Goal: Task Accomplishment & Management: Manage account settings

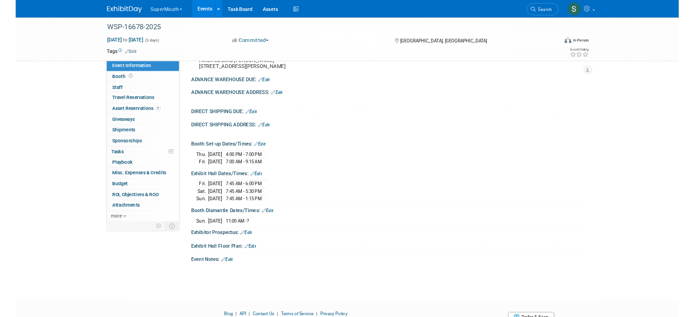
scroll to position [106, 0]
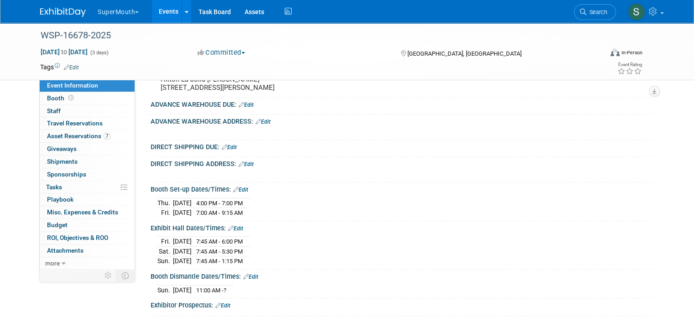
click at [116, 12] on button "SuperMouth" at bounding box center [123, 10] width 53 height 20
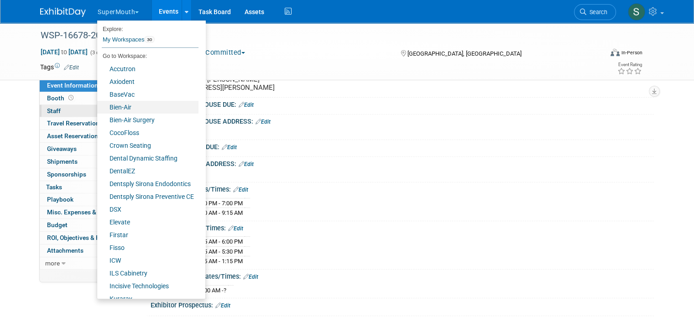
click at [117, 104] on link "Bien-Air" at bounding box center [147, 107] width 101 height 13
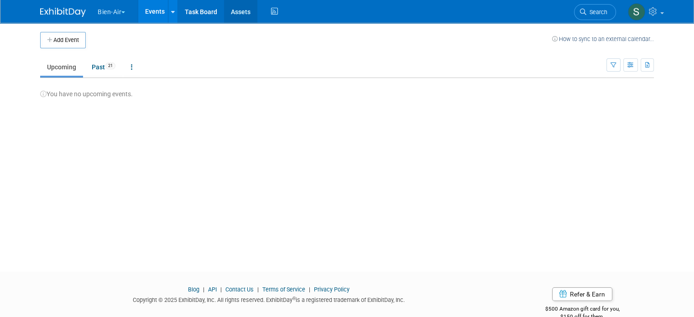
click at [243, 10] on link "Assets" at bounding box center [240, 11] width 33 height 23
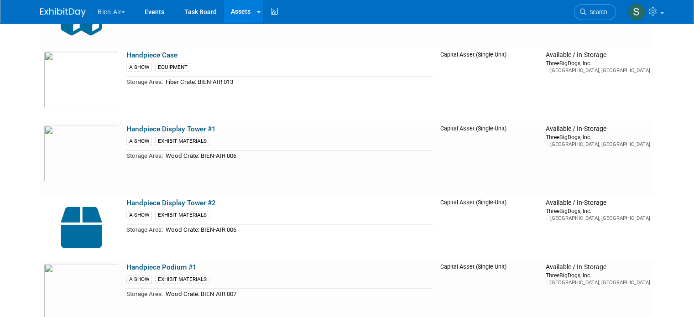
scroll to position [1262, 0]
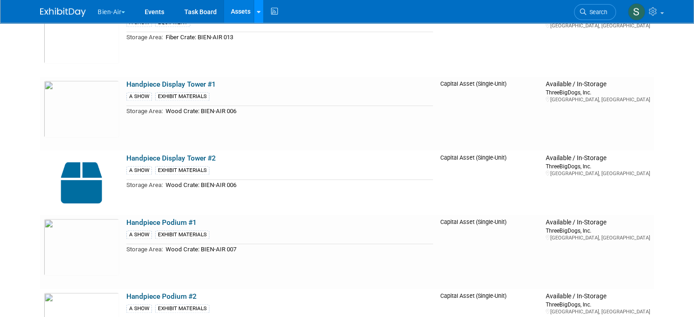
click at [254, 17] on link at bounding box center [259, 11] width 10 height 23
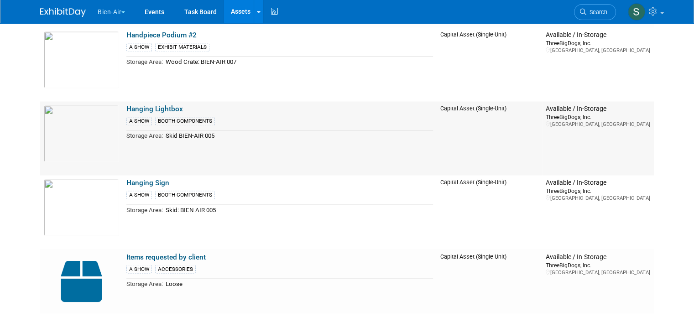
scroll to position [1536, 0]
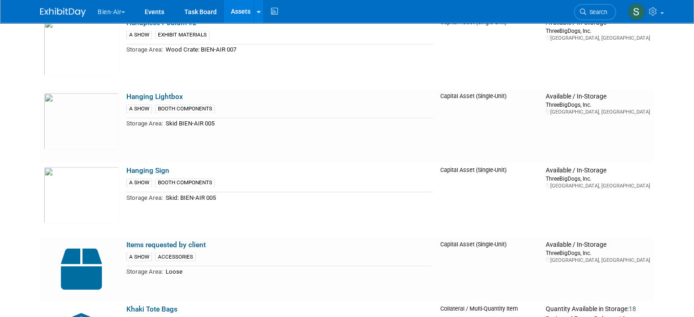
click at [164, 93] on link "Hanging Lightbox" at bounding box center [154, 97] width 57 height 8
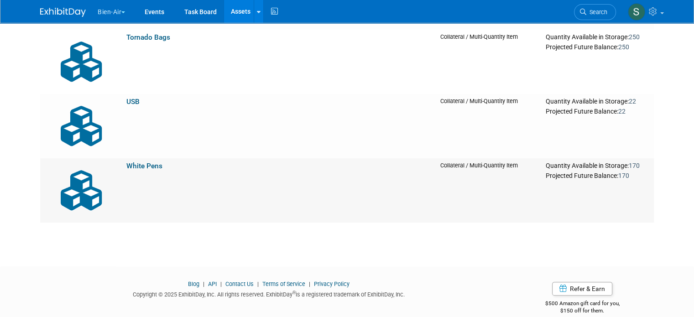
scroll to position [3557, 0]
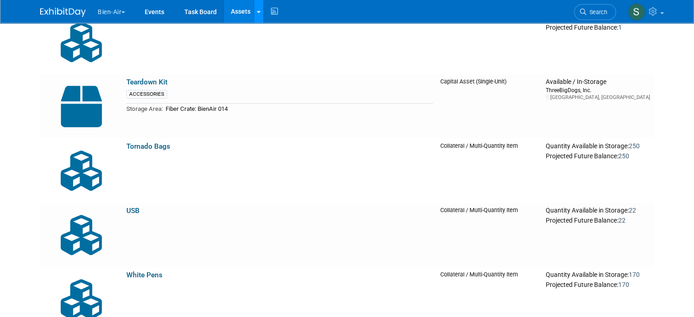
click at [257, 15] on div at bounding box center [259, 11] width 4 height 9
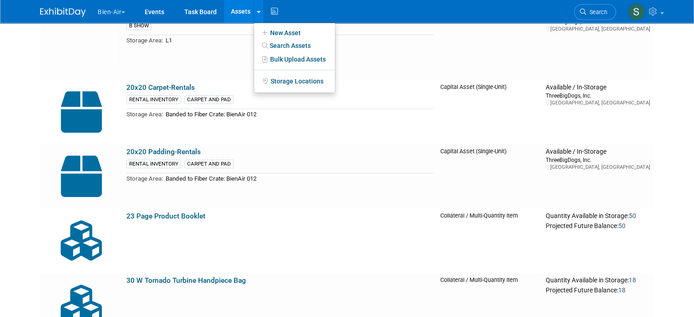
scroll to position [0, 0]
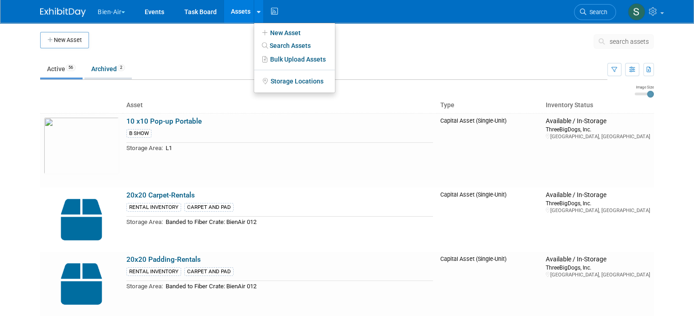
click at [92, 76] on link "Archived 2" at bounding box center [107, 68] width 47 height 17
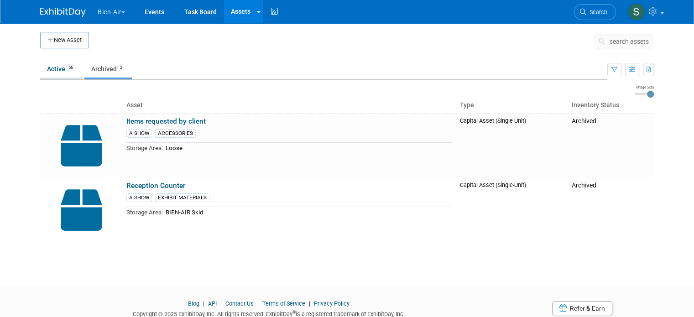
click at [53, 72] on link "Active 56" at bounding box center [61, 68] width 42 height 17
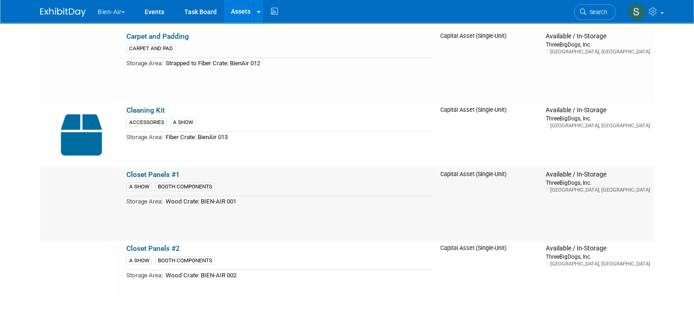
scroll to position [760, 0]
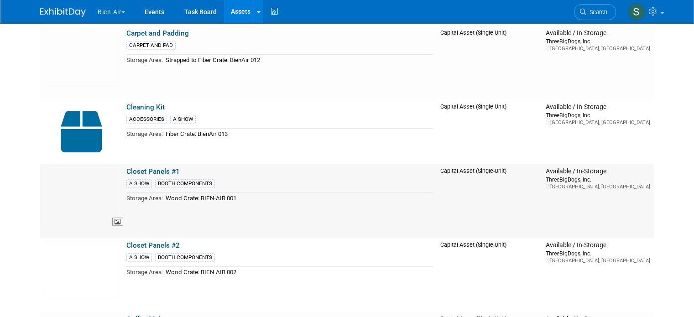
click at [71, 205] on img at bounding box center [81, 195] width 75 height 57
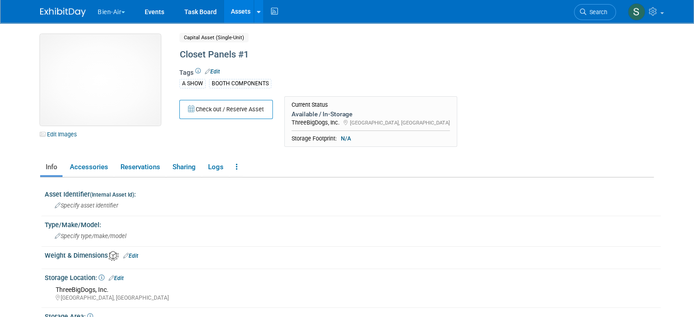
click at [104, 80] on img at bounding box center [100, 79] width 120 height 91
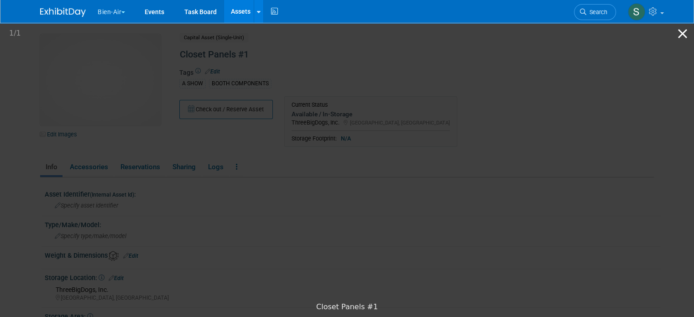
click at [682, 33] on button "Close gallery" at bounding box center [682, 33] width 23 height 21
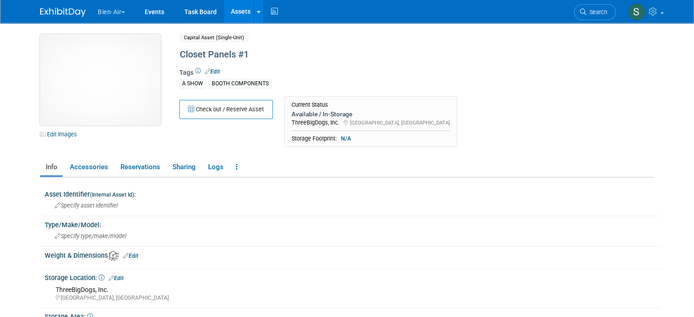
click at [81, 54] on img at bounding box center [100, 79] width 120 height 91
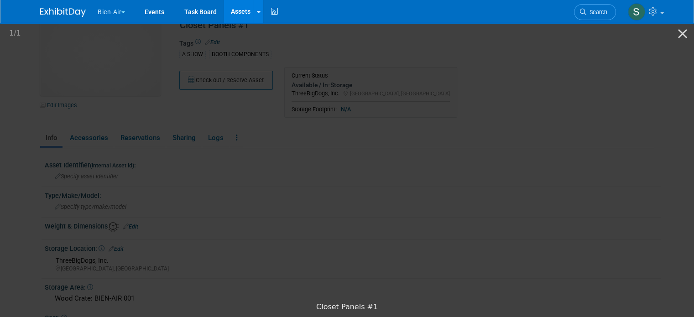
scroll to position [30, 0]
click at [596, 104] on picture at bounding box center [347, 159] width 694 height 276
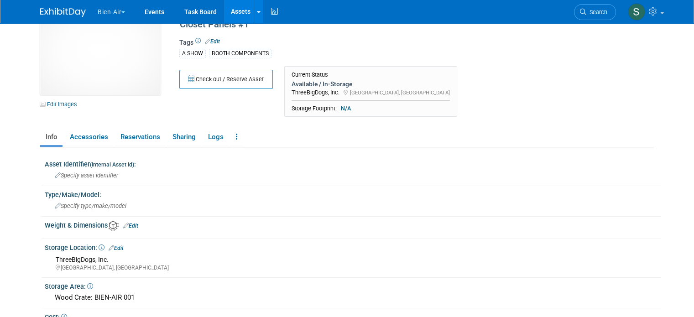
scroll to position [0, 0]
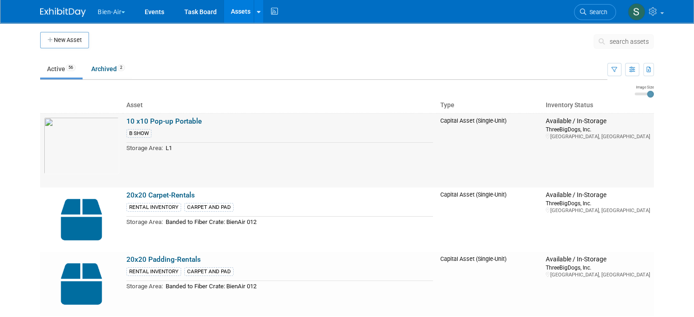
click at [187, 118] on link "10 x10 Pop-up Portable" at bounding box center [163, 121] width 75 height 8
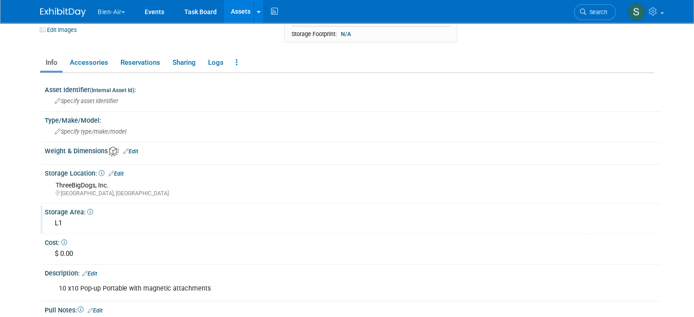
scroll to position [121, 0]
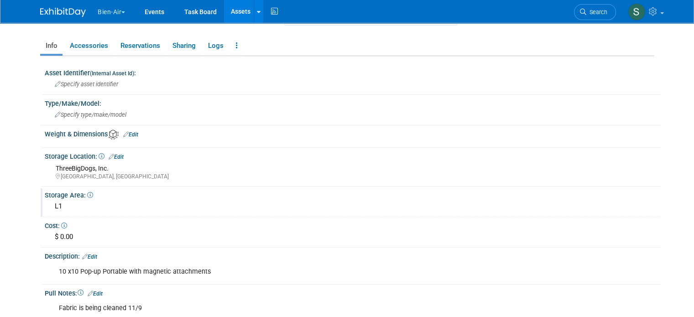
click at [75, 205] on div "L1" at bounding box center [353, 206] width 602 height 14
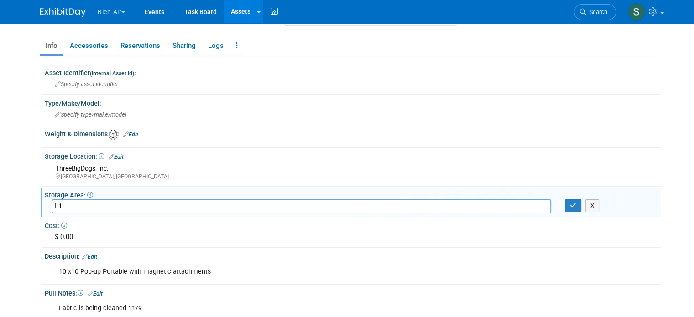
type input "L"
type input "U3 - Retired"
click at [576, 205] on icon "button" at bounding box center [573, 206] width 6 height 6
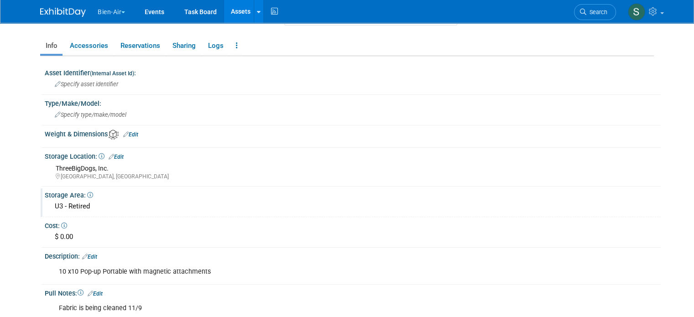
click at [238, 12] on link "Assets" at bounding box center [240, 11] width 33 height 23
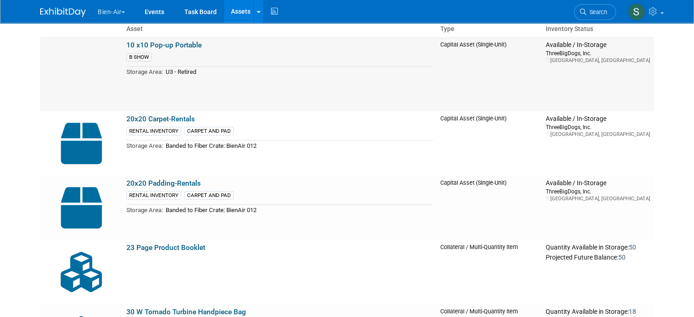
scroll to position [91, 0]
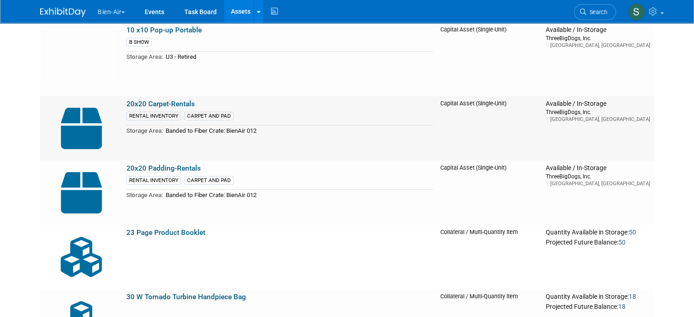
click at [177, 104] on link "20x20 Carpet-Rentals" at bounding box center [160, 104] width 68 height 8
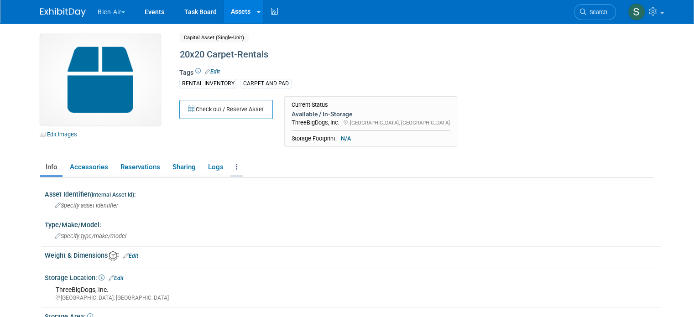
click at [236, 165] on icon at bounding box center [237, 166] width 2 height 7
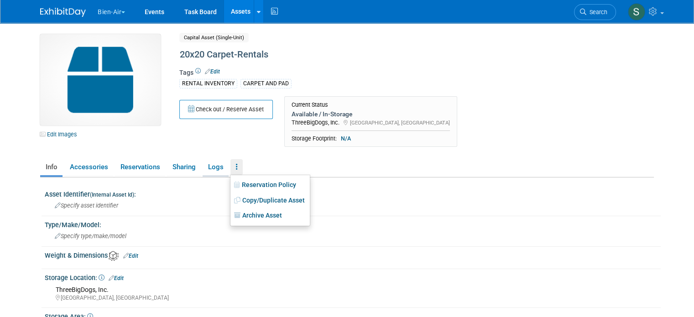
click at [209, 166] on link "Logs" at bounding box center [216, 167] width 26 height 16
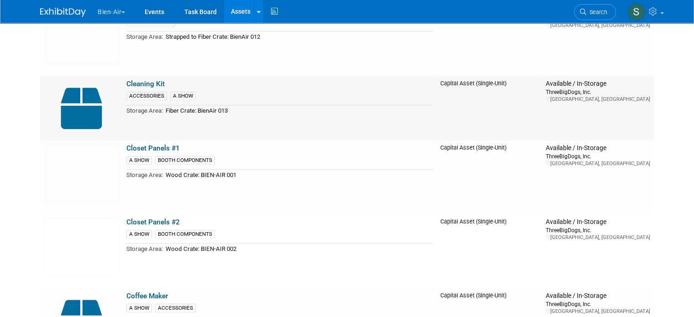
scroll to position [791, 0]
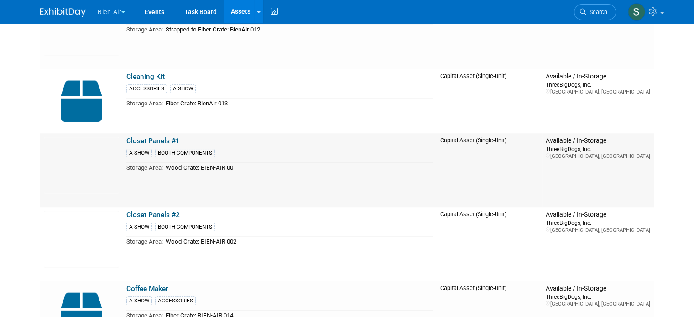
click at [137, 137] on link "Closet Panels #1" at bounding box center [152, 141] width 53 height 8
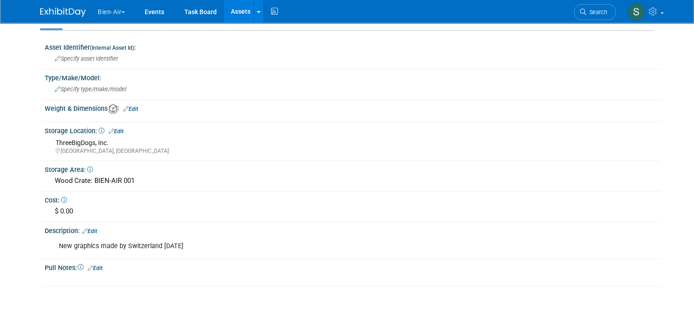
scroll to position [152, 0]
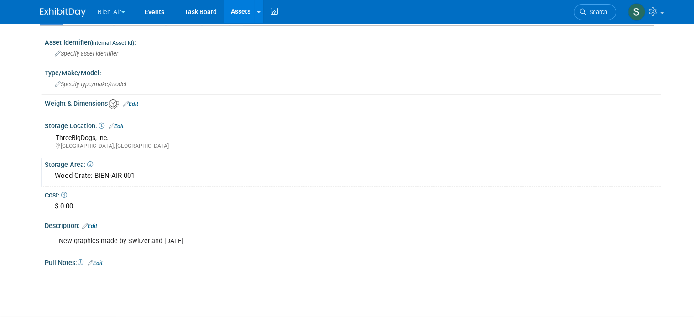
click at [148, 173] on div "Wood Crate: BIEN-AIR 001" at bounding box center [353, 176] width 602 height 14
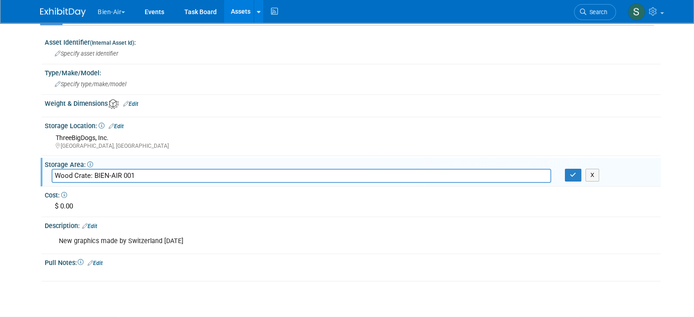
drag, startPoint x: 148, startPoint y: 174, endPoint x: 18, endPoint y: 183, distance: 129.9
click at [18, 165] on html "Bien-Air Explore: My Workspaces 30 Go to Workspace:" at bounding box center [347, 6] width 694 height 317
click at [162, 172] on input "Wood Crate: BIEN-AIR 001" at bounding box center [302, 176] width 500 height 14
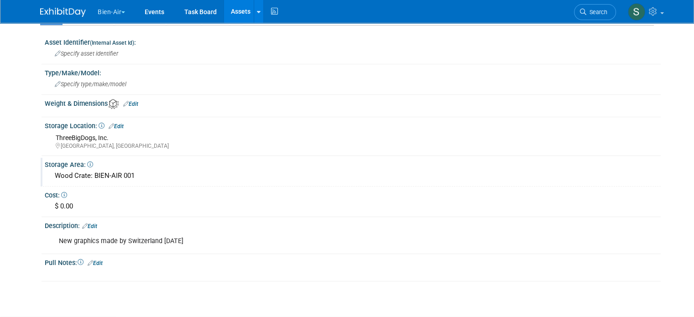
click at [140, 175] on div "Wood Crate: BIEN-AIR 001" at bounding box center [353, 176] width 602 height 14
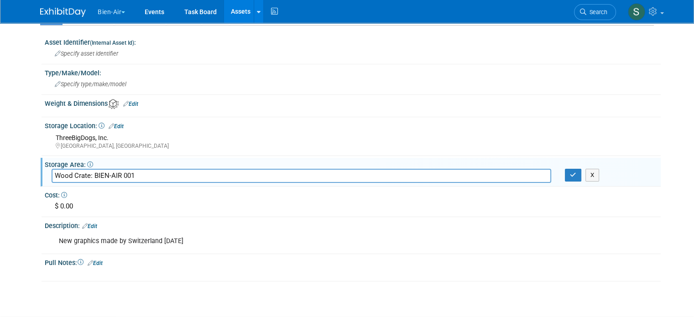
click at [140, 175] on input "Wood Crate: BIEN-AIR 001" at bounding box center [302, 176] width 500 height 14
type input "U3 - Retired"
click at [576, 174] on icon "button" at bounding box center [573, 175] width 6 height 6
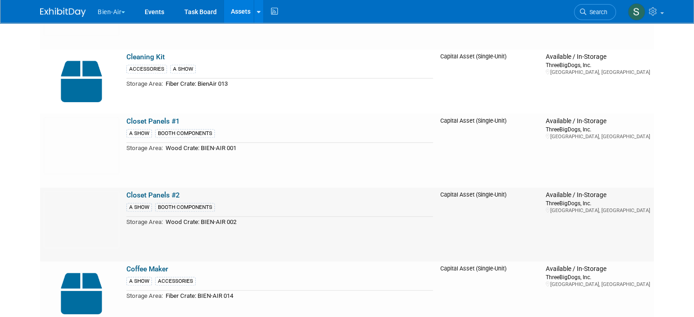
scroll to position [821, 0]
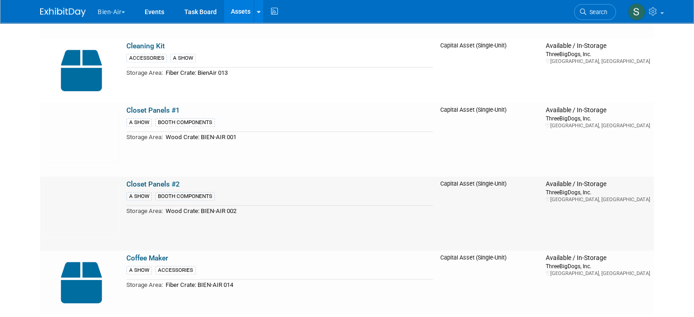
click at [151, 181] on link "Closet Panels #2" at bounding box center [152, 184] width 53 height 8
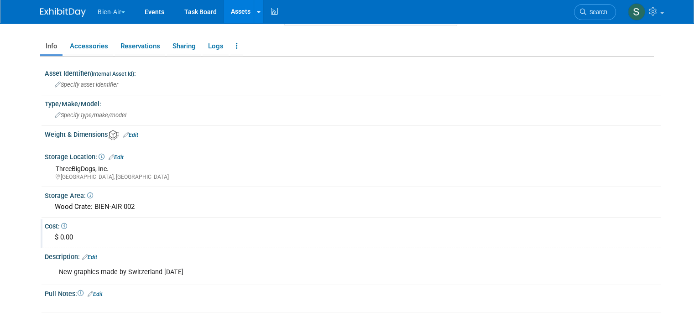
scroll to position [121, 0]
click at [148, 208] on div "Wood Crate: BIEN-AIR 002" at bounding box center [353, 206] width 602 height 14
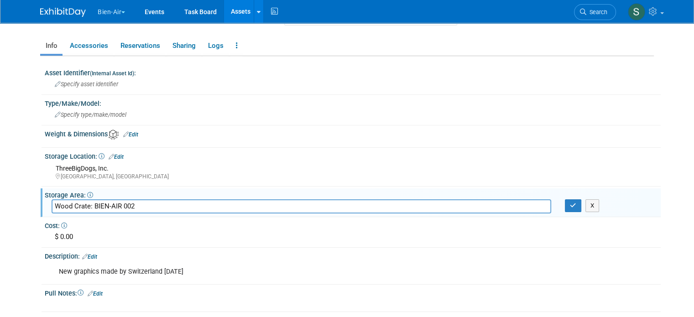
click at [147, 205] on input "Wood Crate: BIEN-AIR 002" at bounding box center [302, 206] width 500 height 14
type input "U3 - Retired"
click at [576, 203] on icon "button" at bounding box center [573, 206] width 6 height 6
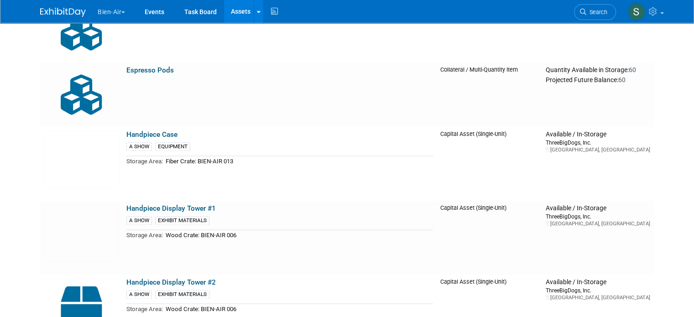
scroll to position [1171, 0]
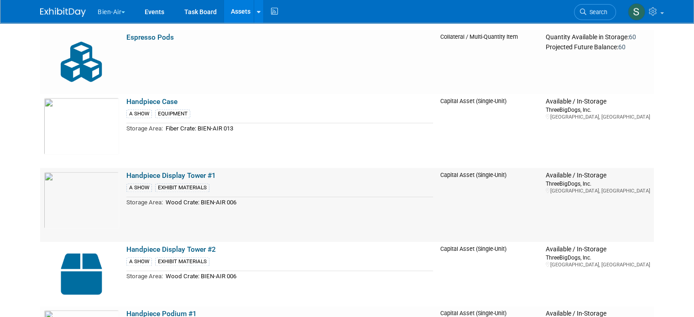
click at [188, 176] on link "Handpiece Display Tower #1" at bounding box center [170, 176] width 89 height 8
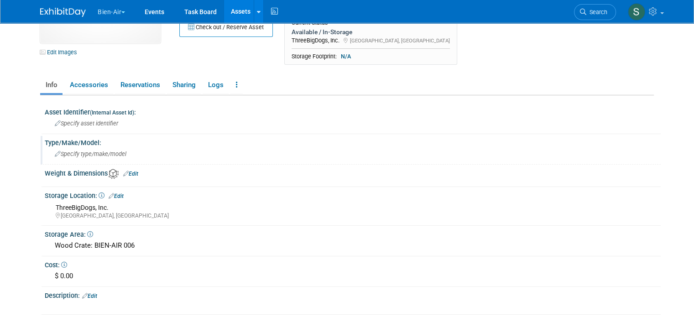
scroll to position [91, 0]
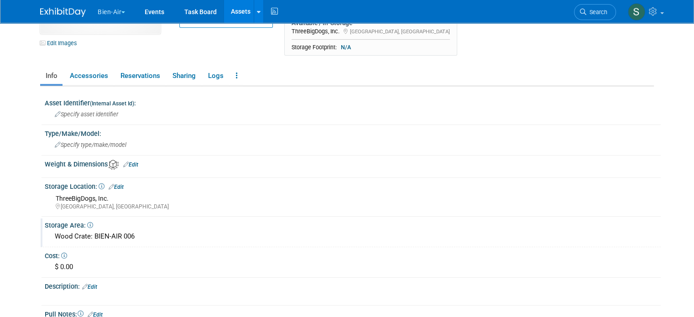
click at [187, 231] on div "Wood Crate: BIEN-AIR 006" at bounding box center [353, 237] width 602 height 14
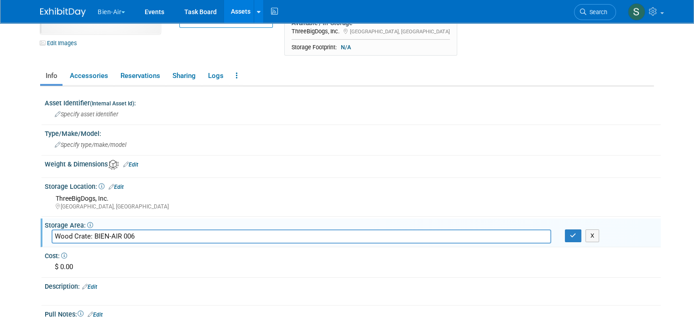
click at [187, 231] on input "Wood Crate: BIEN-AIR 006" at bounding box center [302, 237] width 500 height 14
type input "U3 - Retired"
click at [576, 234] on icon "button" at bounding box center [573, 236] width 6 height 6
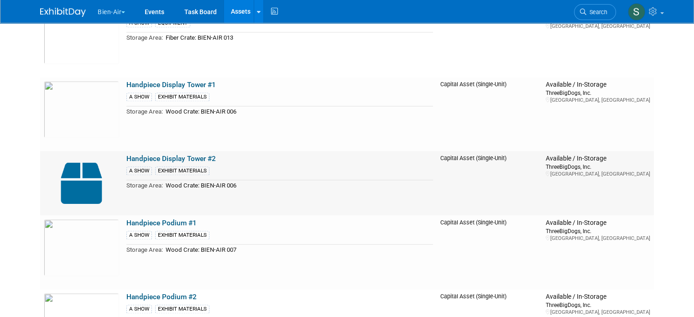
scroll to position [1262, 0]
click at [201, 155] on link "Handpiece Display Tower #2" at bounding box center [170, 158] width 89 height 8
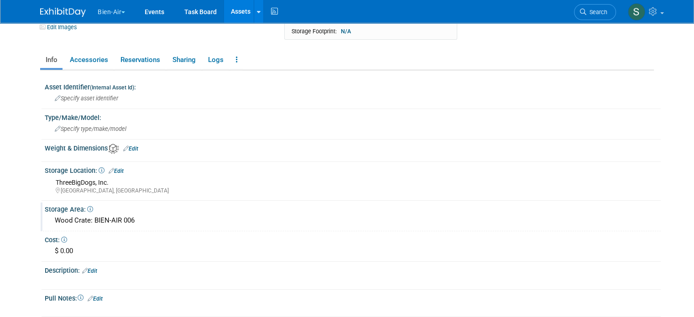
scroll to position [121, 0]
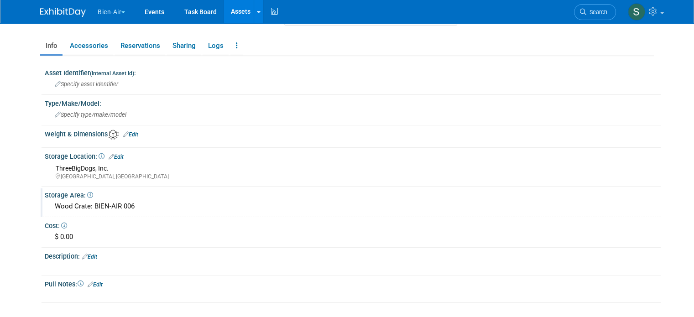
click at [158, 202] on div "Wood Crate: BIEN-AIR 006" at bounding box center [353, 206] width 602 height 14
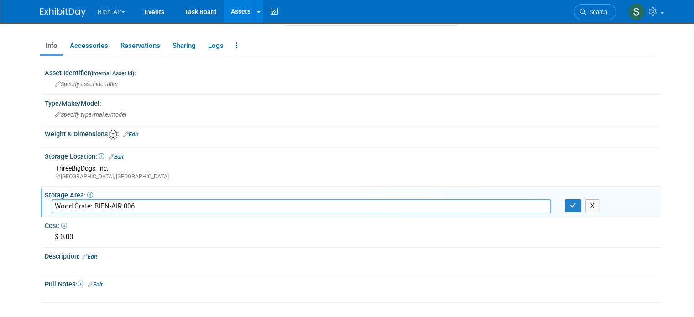
click at [158, 202] on input "Wood Crate: BIEN-AIR 006" at bounding box center [302, 206] width 500 height 14
click at [158, 201] on input "Wood Crate: BIEN-AIR 006" at bounding box center [302, 206] width 500 height 14
type input "U3 - Retired"
click at [579, 207] on button "button" at bounding box center [573, 205] width 16 height 13
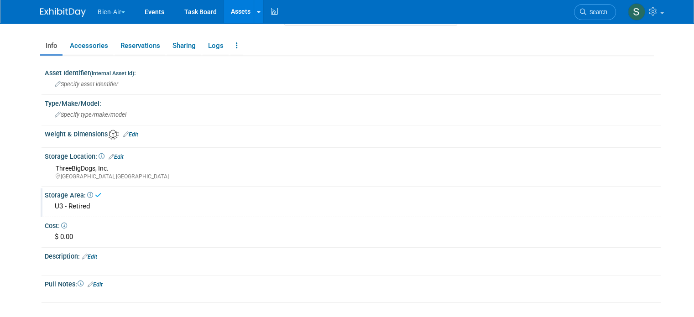
click at [235, 4] on link "Assets" at bounding box center [240, 11] width 33 height 23
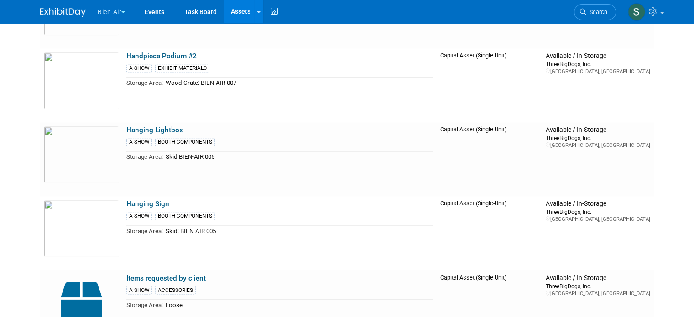
scroll to position [1506, 0]
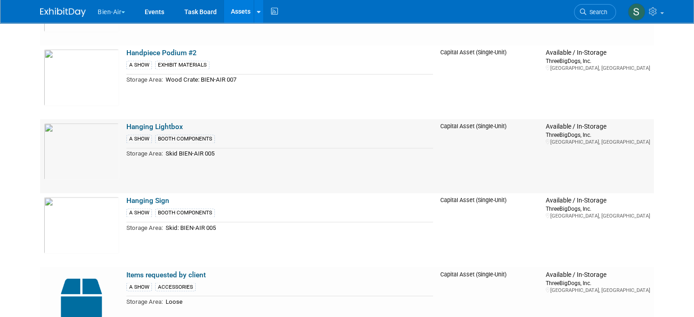
click at [237, 163] on td "Hanging Lightbox A SHOW BOOTH COMPONENTS Storage Area: Skid BIEN-AIR 005" at bounding box center [280, 156] width 314 height 74
click at [161, 128] on link "Hanging Lightbox" at bounding box center [154, 127] width 57 height 8
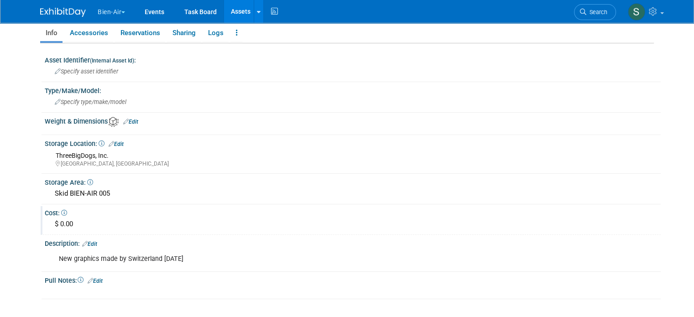
scroll to position [137, 0]
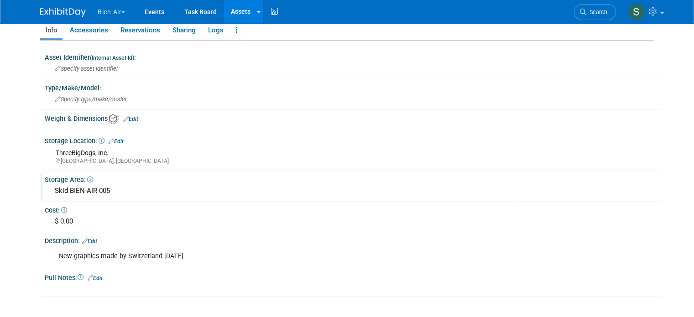
click at [111, 191] on div "Skid BIEN-AIR 005" at bounding box center [353, 191] width 602 height 14
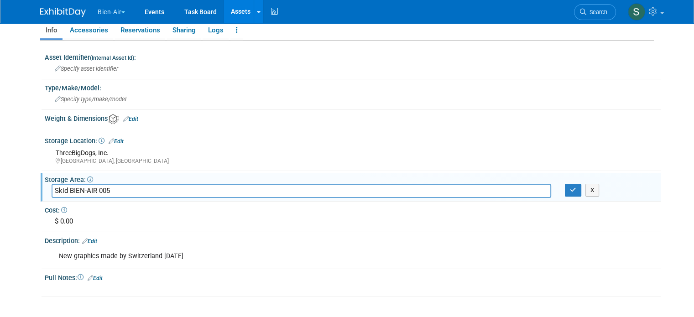
click at [111, 191] on input "Skid BIEN-AIR 005" at bounding box center [302, 191] width 500 height 14
type input "U3 - Retired"
click at [580, 184] on button "button" at bounding box center [573, 190] width 16 height 13
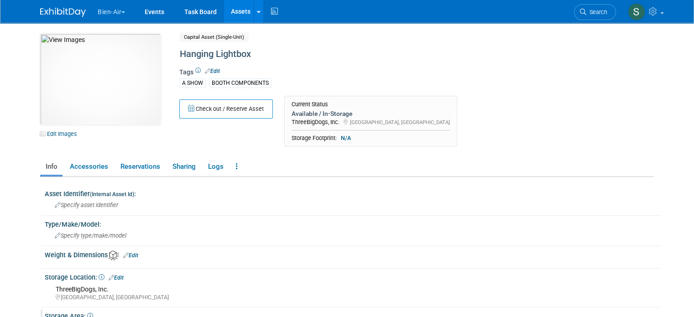
scroll to position [0, 0]
click at [231, 11] on link "Assets" at bounding box center [240, 11] width 33 height 23
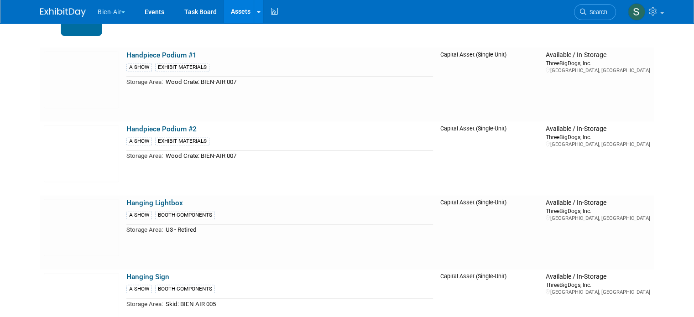
scroll to position [1551, 0]
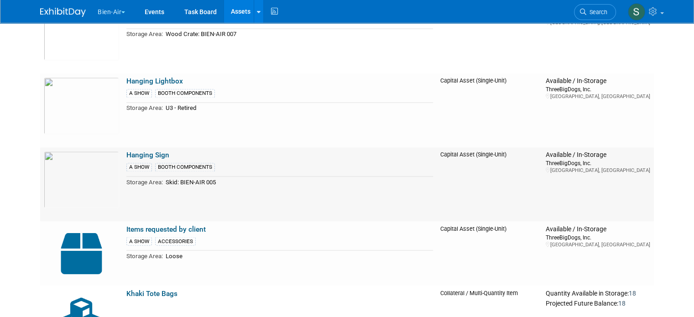
click at [249, 192] on td "Hanging Sign A SHOW BOOTH COMPONENTS Storage Area: Skid: BIEN-AIR 005" at bounding box center [280, 184] width 314 height 74
click at [156, 157] on link "Hanging Sign" at bounding box center [147, 155] width 43 height 8
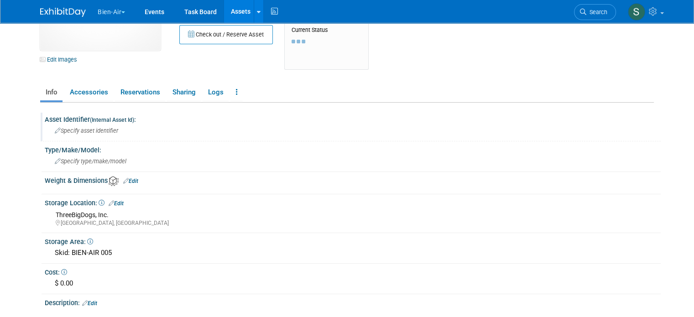
scroll to position [137, 0]
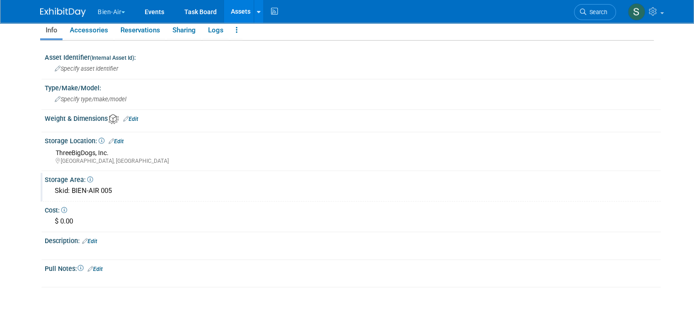
click at [137, 189] on div "Skid: BIEN-AIR 005" at bounding box center [353, 191] width 602 height 14
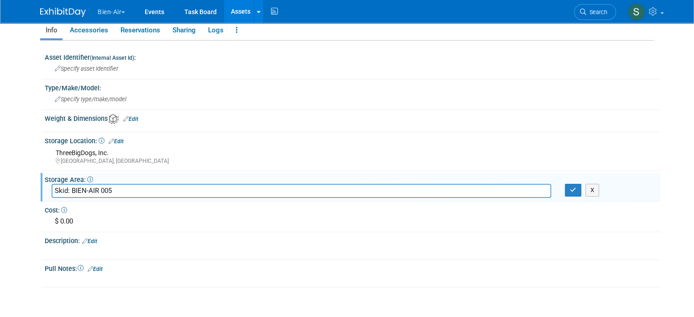
click at [140, 189] on input "Skid: BIEN-AIR 005" at bounding box center [302, 191] width 500 height 14
click at [141, 189] on input "Skid: BIEN-AIR 005" at bounding box center [302, 191] width 500 height 14
click at [141, 190] on input "Skid: BIEN-AIR 005" at bounding box center [302, 191] width 500 height 14
click at [141, 189] on input "Skid: BIEN-AIR 005" at bounding box center [302, 191] width 500 height 14
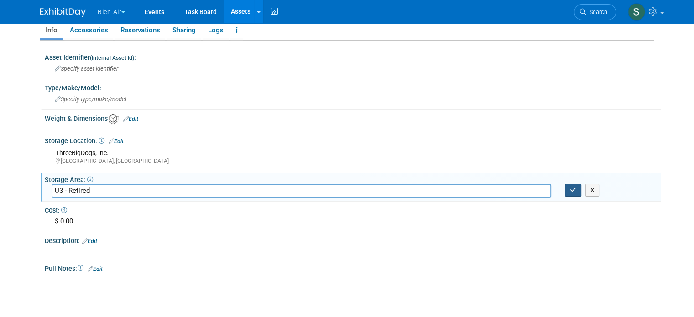
type input "U3 - Retired"
click at [572, 189] on button "button" at bounding box center [573, 190] width 16 height 13
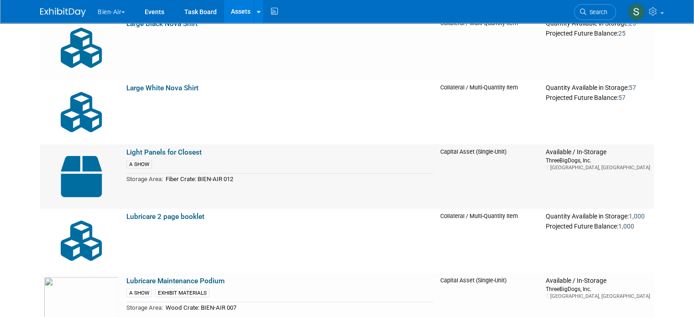
scroll to position [1886, 0]
click at [181, 150] on link "Light Panels for Closest" at bounding box center [163, 152] width 75 height 8
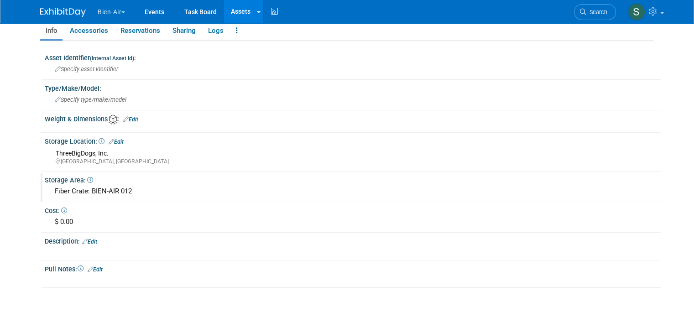
scroll to position [137, 0]
click at [159, 189] on div "Fiber Crate: BIEN-AIR 012" at bounding box center [353, 191] width 602 height 14
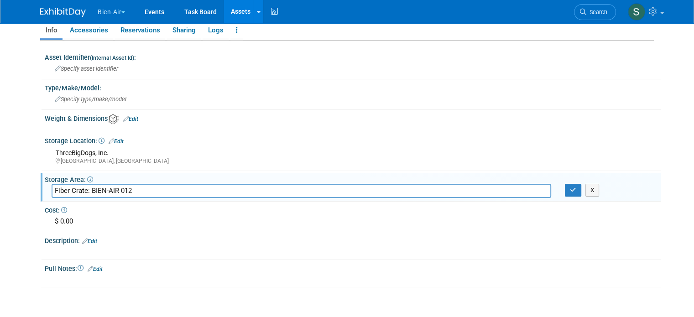
click at [159, 188] on input "Fiber Crate: BIEN-AIR 012" at bounding box center [302, 191] width 500 height 14
type input "U3 - Retired"
click at [576, 187] on icon "button" at bounding box center [573, 190] width 6 height 6
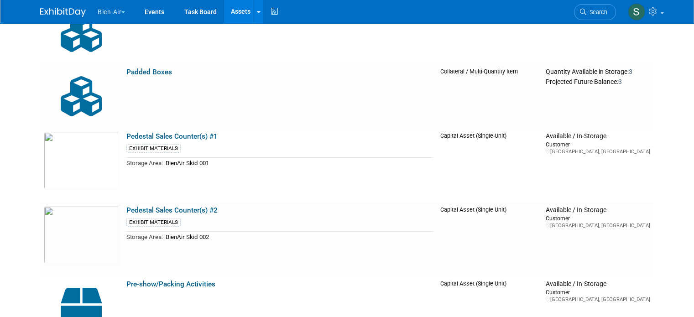
scroll to position [2753, 0]
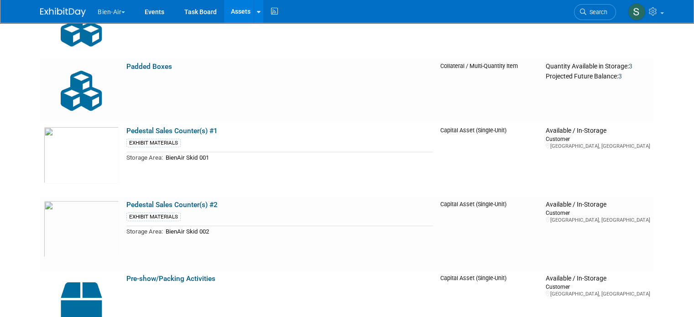
click at [191, 130] on link "Pedestal Sales Counter(s) #1" at bounding box center [171, 131] width 91 height 8
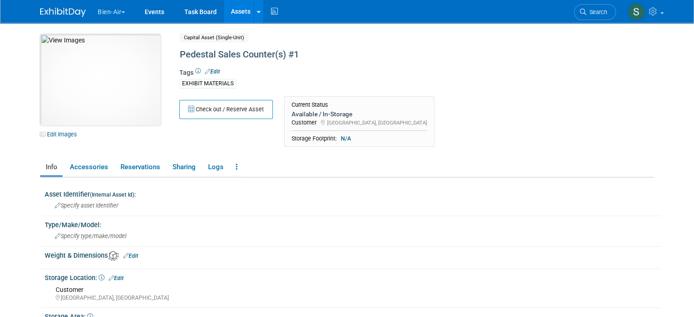
click at [88, 83] on img at bounding box center [100, 79] width 120 height 91
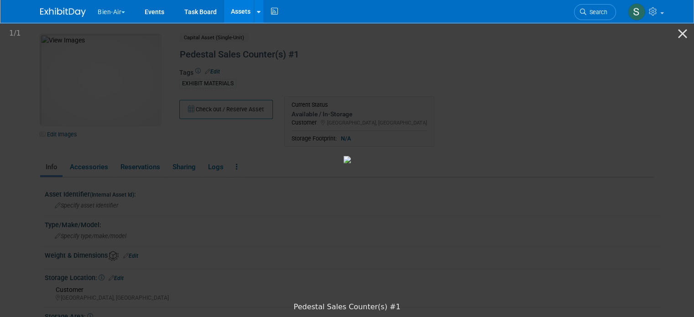
click at [344, 163] on img at bounding box center [347, 159] width 7 height 7
click at [680, 36] on button "Close gallery" at bounding box center [682, 33] width 23 height 21
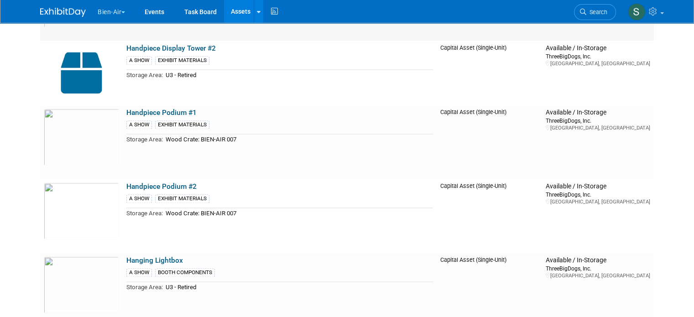
scroll to position [1354, 0]
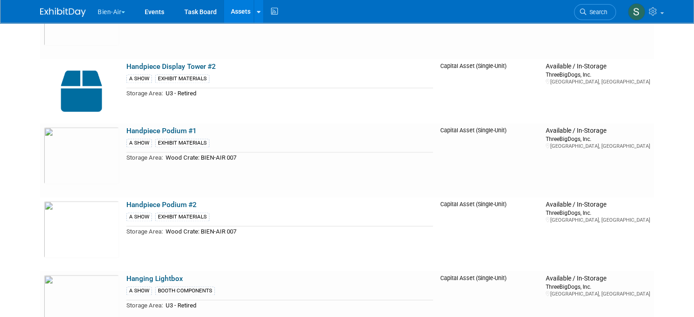
click at [106, 15] on button "Bien-Air" at bounding box center [117, 10] width 40 height 20
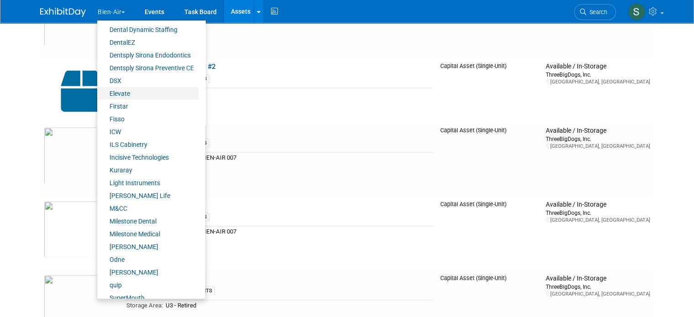
scroll to position [150, 0]
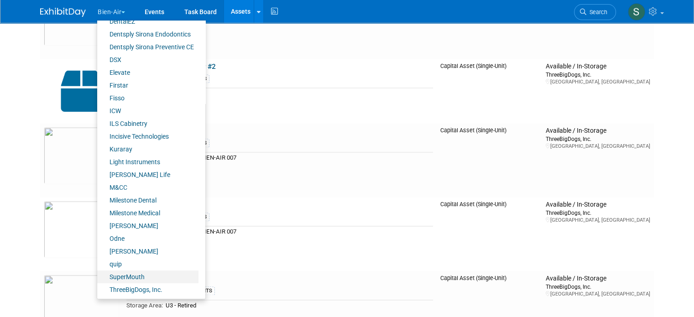
click at [135, 273] on link "SuperMouth" at bounding box center [147, 277] width 101 height 13
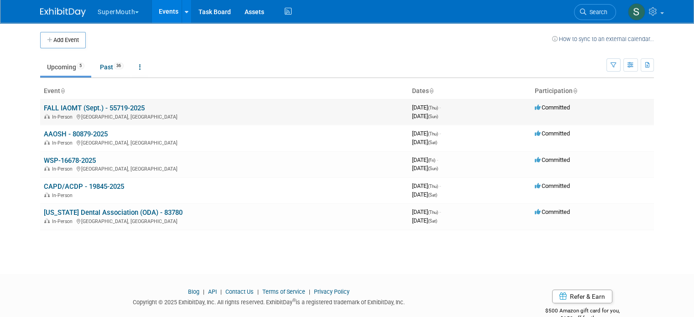
click at [125, 107] on link "FALL IAOMT (Sept.) - 55719-2025" at bounding box center [94, 108] width 101 height 8
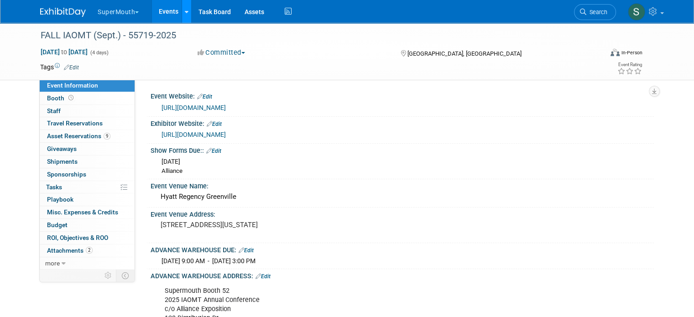
click at [182, 19] on link at bounding box center [187, 11] width 10 height 23
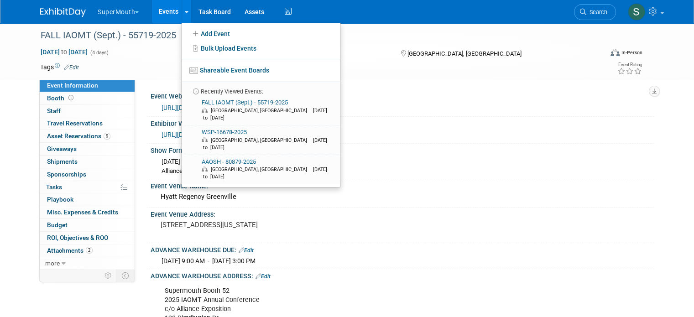
click at [160, 9] on link "Events" at bounding box center [168, 11] width 33 height 23
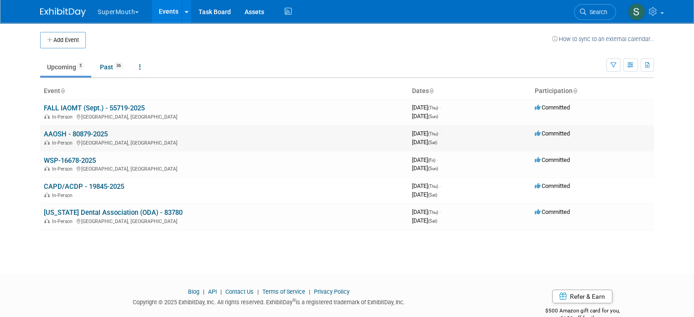
click at [87, 134] on link "AAOSH - 80879-2025" at bounding box center [76, 134] width 64 height 8
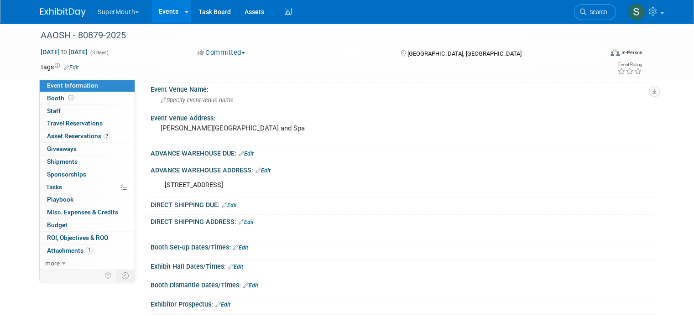
scroll to position [61, 0]
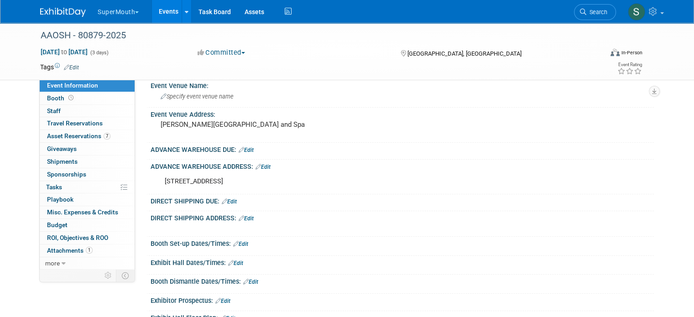
click at [245, 149] on link "Edit" at bounding box center [246, 150] width 15 height 6
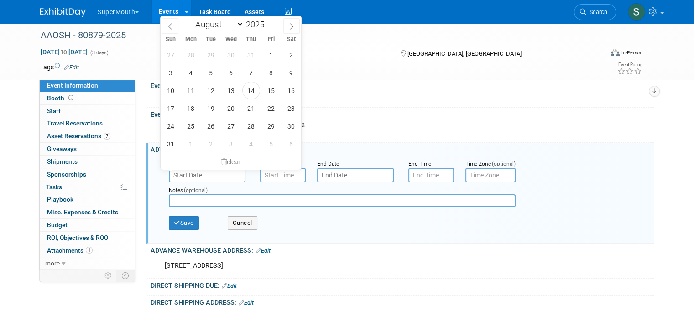
click at [208, 172] on input "text" at bounding box center [207, 175] width 77 height 15
click at [250, 89] on span "14" at bounding box center [251, 91] width 18 height 18
type input "[DATE]"
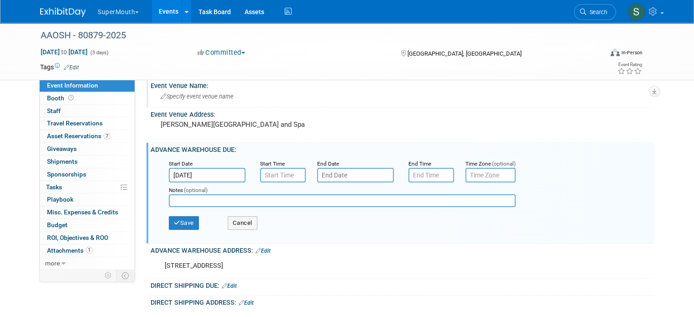
click at [250, 89] on div "Specify event venue name" at bounding box center [402, 96] width 490 height 14
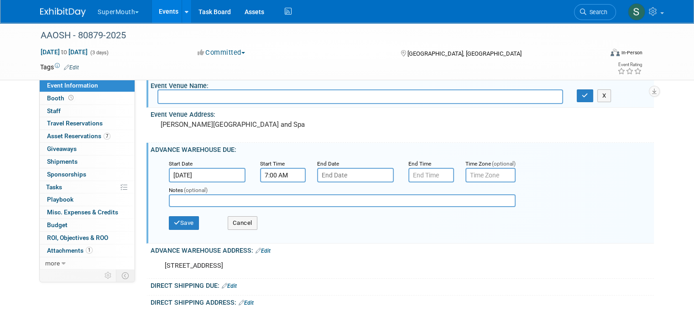
click at [277, 172] on input "7:00 AM" at bounding box center [283, 175] width 46 height 15
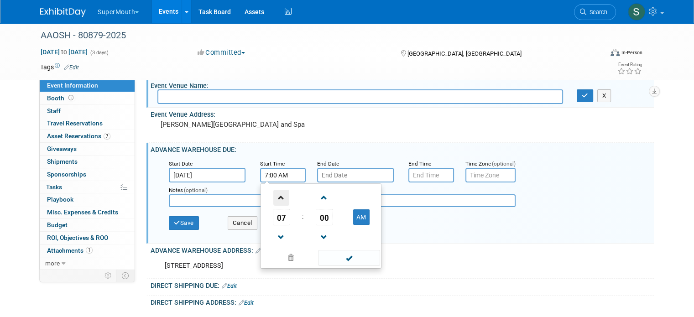
click at [276, 193] on span at bounding box center [281, 198] width 16 height 16
type input "8:00 AM"
drag, startPoint x: 342, startPoint y: 253, endPoint x: 338, endPoint y: 240, distance: 13.4
click at [342, 253] on span at bounding box center [349, 258] width 62 height 16
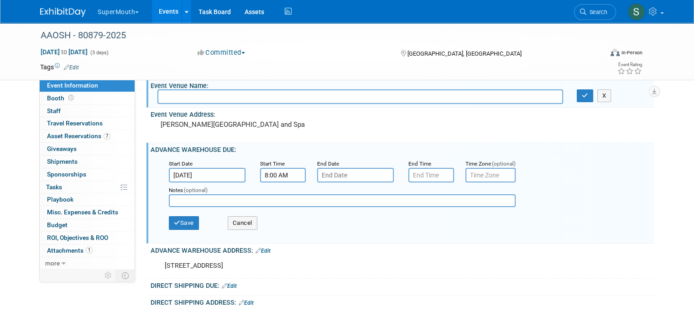
click at [330, 172] on input "text" at bounding box center [355, 175] width 77 height 15
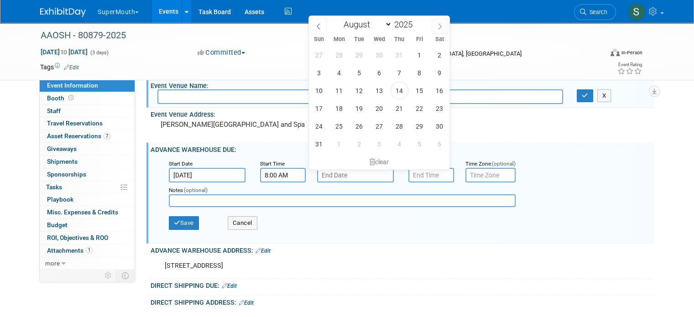
click at [438, 26] on icon at bounding box center [440, 26] width 6 height 6
click at [314, 27] on span at bounding box center [318, 26] width 16 height 16
click at [439, 27] on icon at bounding box center [440, 26] width 6 height 6
select select "8"
click at [337, 78] on span "8" at bounding box center [339, 73] width 18 height 18
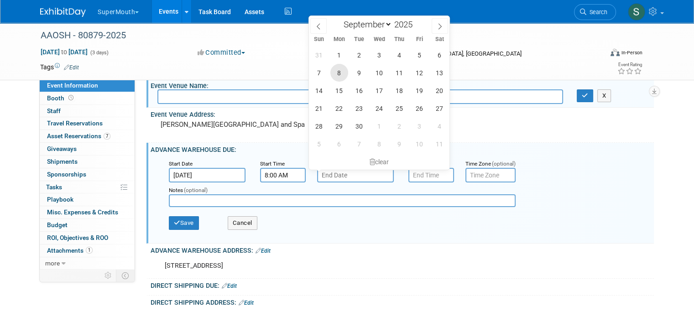
type input "[DATE]"
click at [337, 78] on div "AAOSH - 80879-2025 [DATE] to [DATE] (3 days) [DATE] to [DATE] Committed Committ…" at bounding box center [346, 51] width 627 height 57
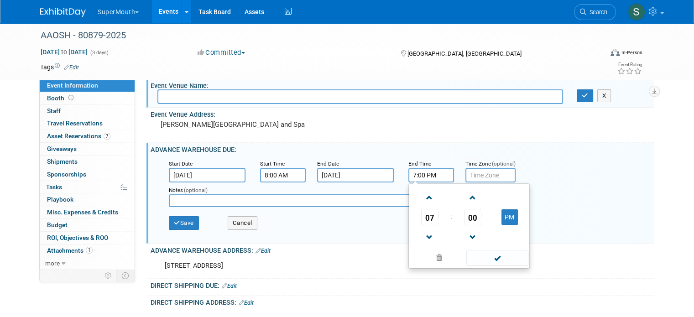
click at [413, 177] on input "7:00 PM" at bounding box center [431, 175] width 46 height 15
click at [421, 222] on span "07" at bounding box center [429, 217] width 17 height 16
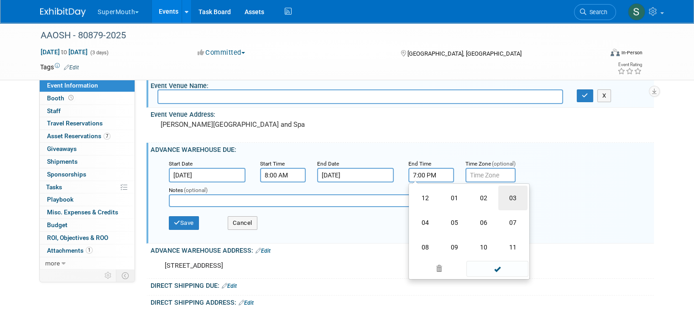
click at [511, 197] on td "03" at bounding box center [512, 198] width 29 height 25
type input "3:00 PM"
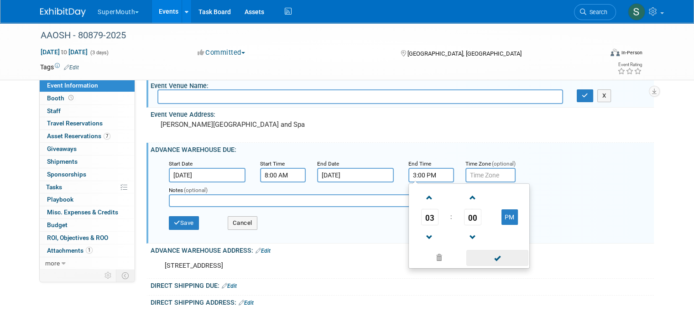
click at [479, 253] on span at bounding box center [497, 258] width 62 height 16
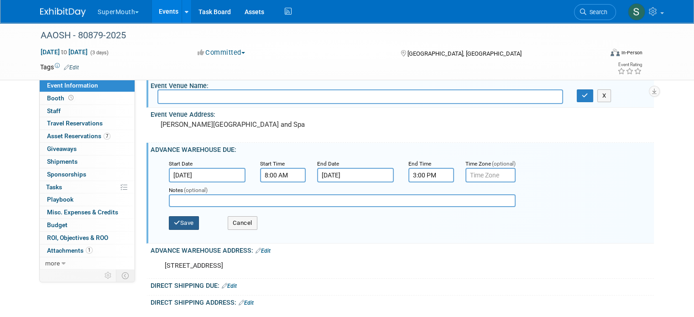
click at [178, 221] on button "Save" at bounding box center [184, 223] width 30 height 14
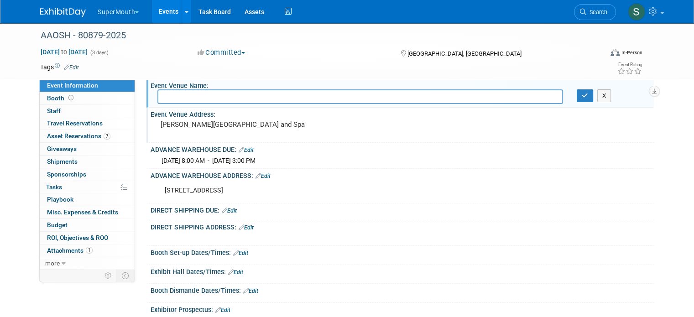
click at [288, 126] on pre "[PERSON_NAME][GEOGRAPHIC_DATA] and Spa" at bounding box center [256, 124] width 190 height 8
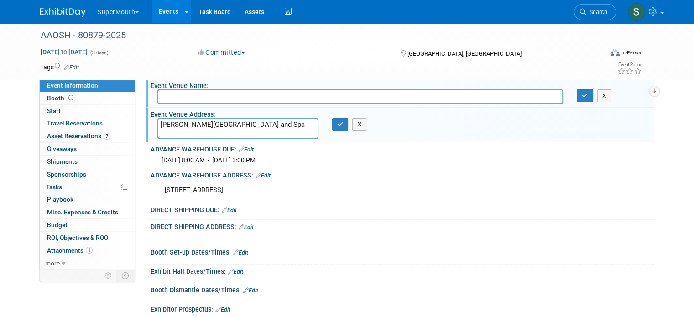
drag, startPoint x: 290, startPoint y: 121, endPoint x: 148, endPoint y: 135, distance: 143.0
click at [146, 136] on div "Event Venue Address: [PERSON_NAME][GEOGRAPHIC_DATA] and Spa [PERSON_NAME][GEOGR…" at bounding box center [399, 125] width 507 height 35
click at [358, 123] on button "X" at bounding box center [359, 124] width 14 height 13
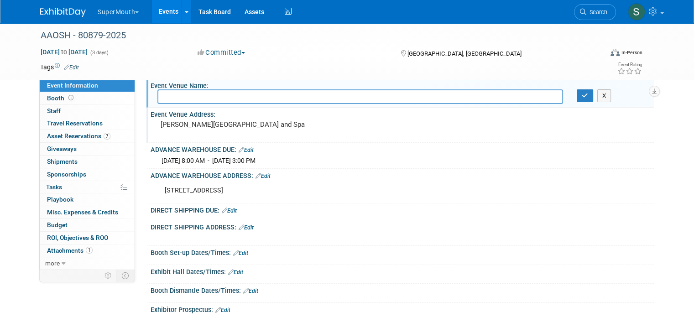
click at [345, 100] on input "text" at bounding box center [360, 96] width 406 height 14
paste input "[PERSON_NAME][GEOGRAPHIC_DATA] and Spa"
type input "[PERSON_NAME][GEOGRAPHIC_DATA] and Spa"
click at [588, 95] on icon "button" at bounding box center [585, 96] width 6 height 6
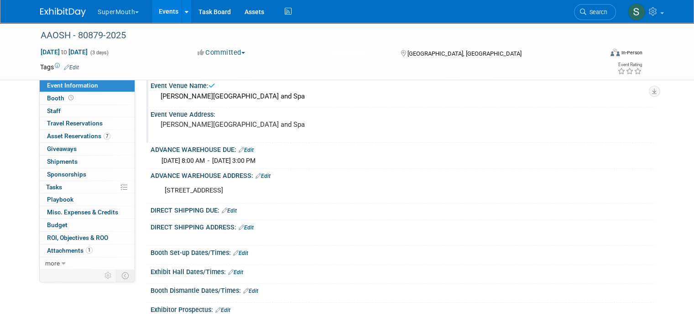
click at [228, 126] on pre "[PERSON_NAME][GEOGRAPHIC_DATA] and Spa" at bounding box center [256, 124] width 190 height 8
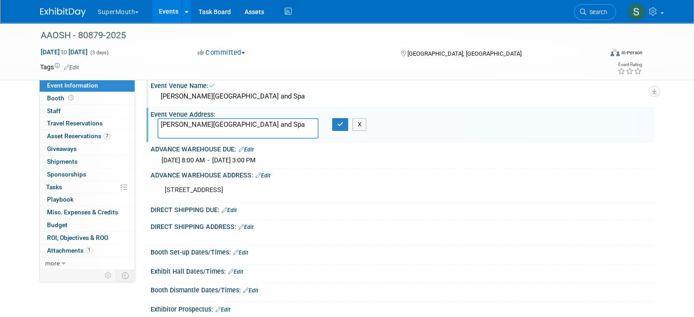
drag, startPoint x: 292, startPoint y: 124, endPoint x: 146, endPoint y: 127, distance: 146.5
click at [151, 127] on div "[PERSON_NAME][GEOGRAPHIC_DATA] and Spa" at bounding box center [238, 128] width 175 height 21
type textarea "[STREET_ADDRESS][PERSON_NAME]"
click at [337, 125] on icon "button" at bounding box center [340, 124] width 6 height 6
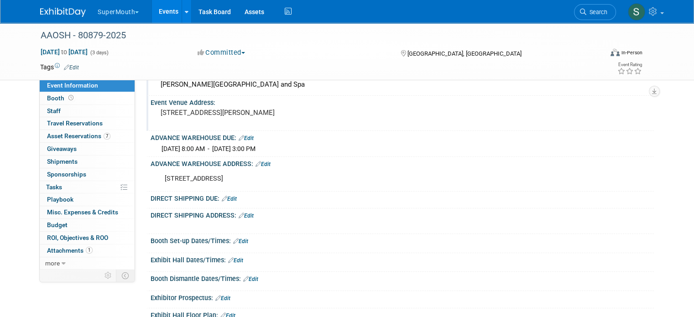
scroll to position [76, 0]
